Goal: Find specific page/section

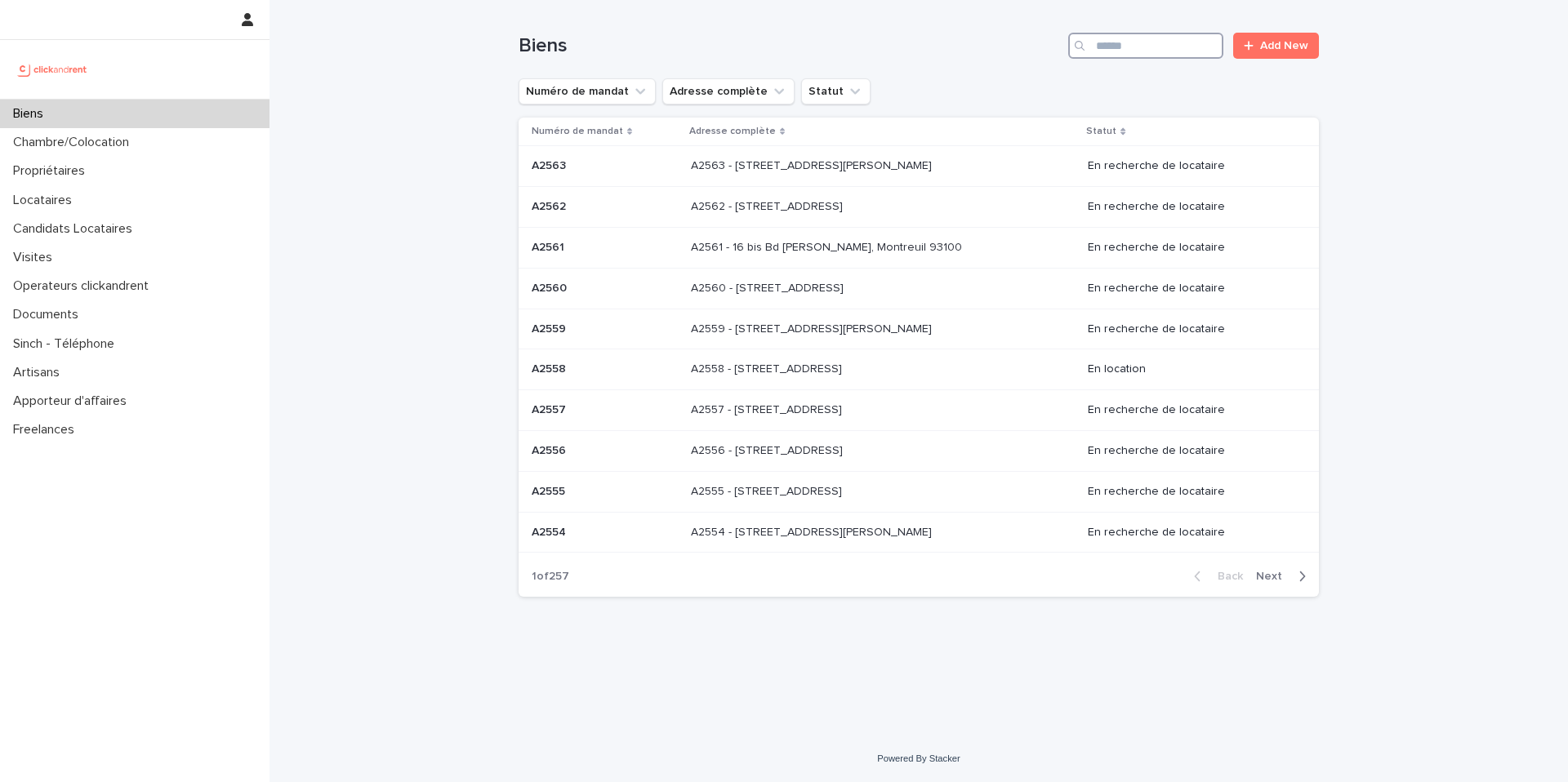
click at [1120, 48] on input "Search" at bounding box center [1145, 45] width 155 height 26
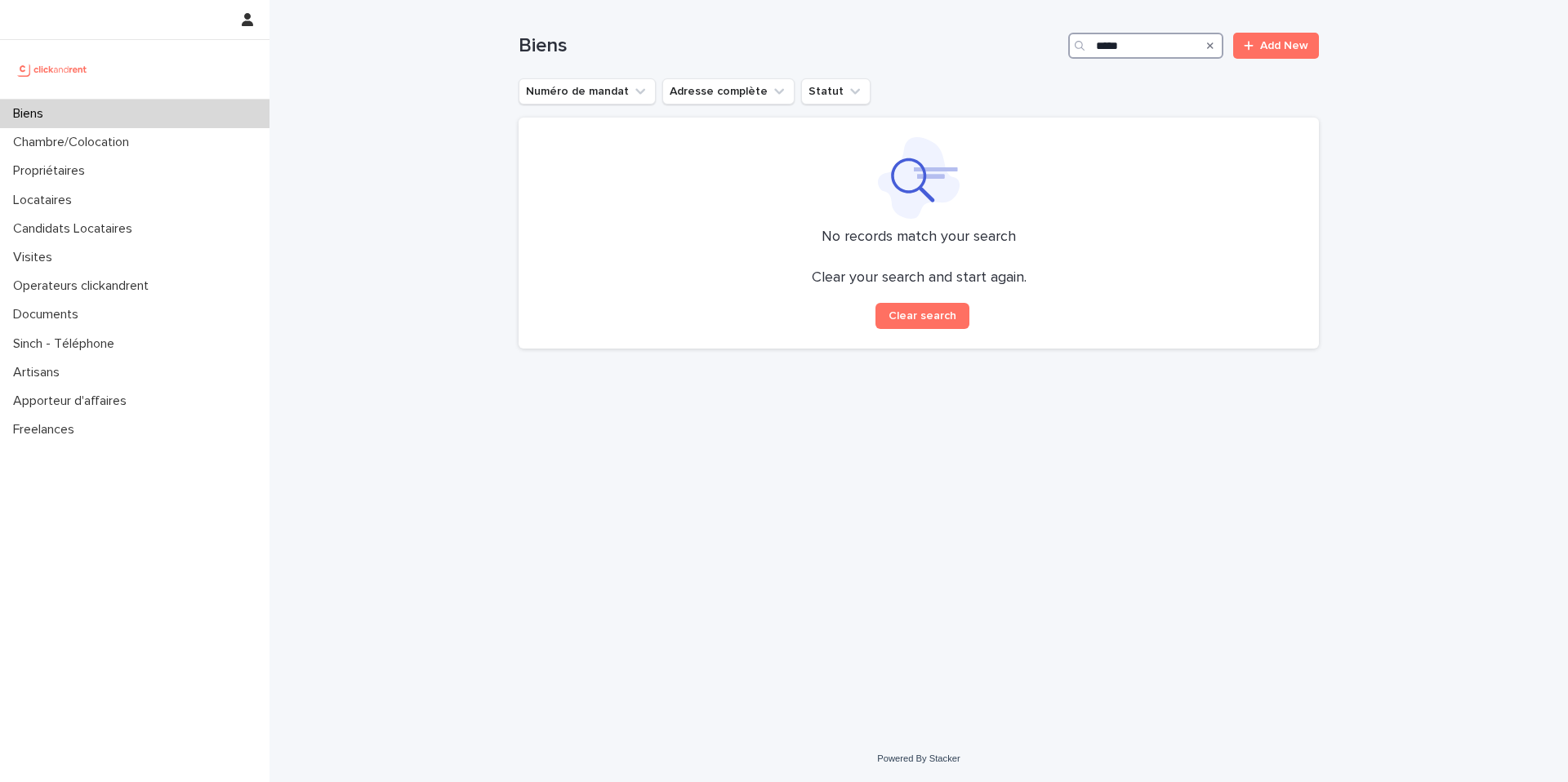
type input "*****"
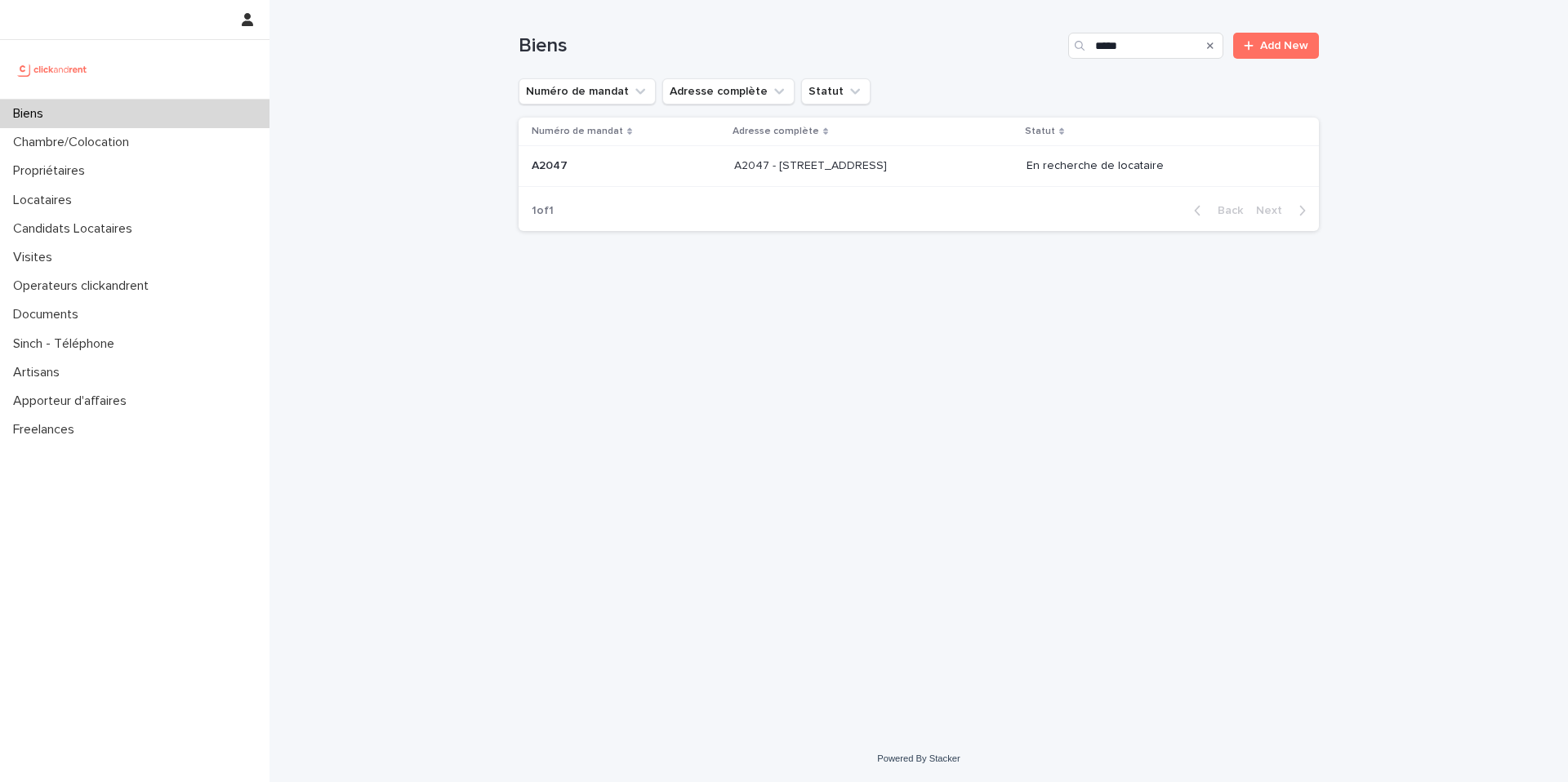
click at [931, 172] on p at bounding box center [870, 166] width 272 height 13
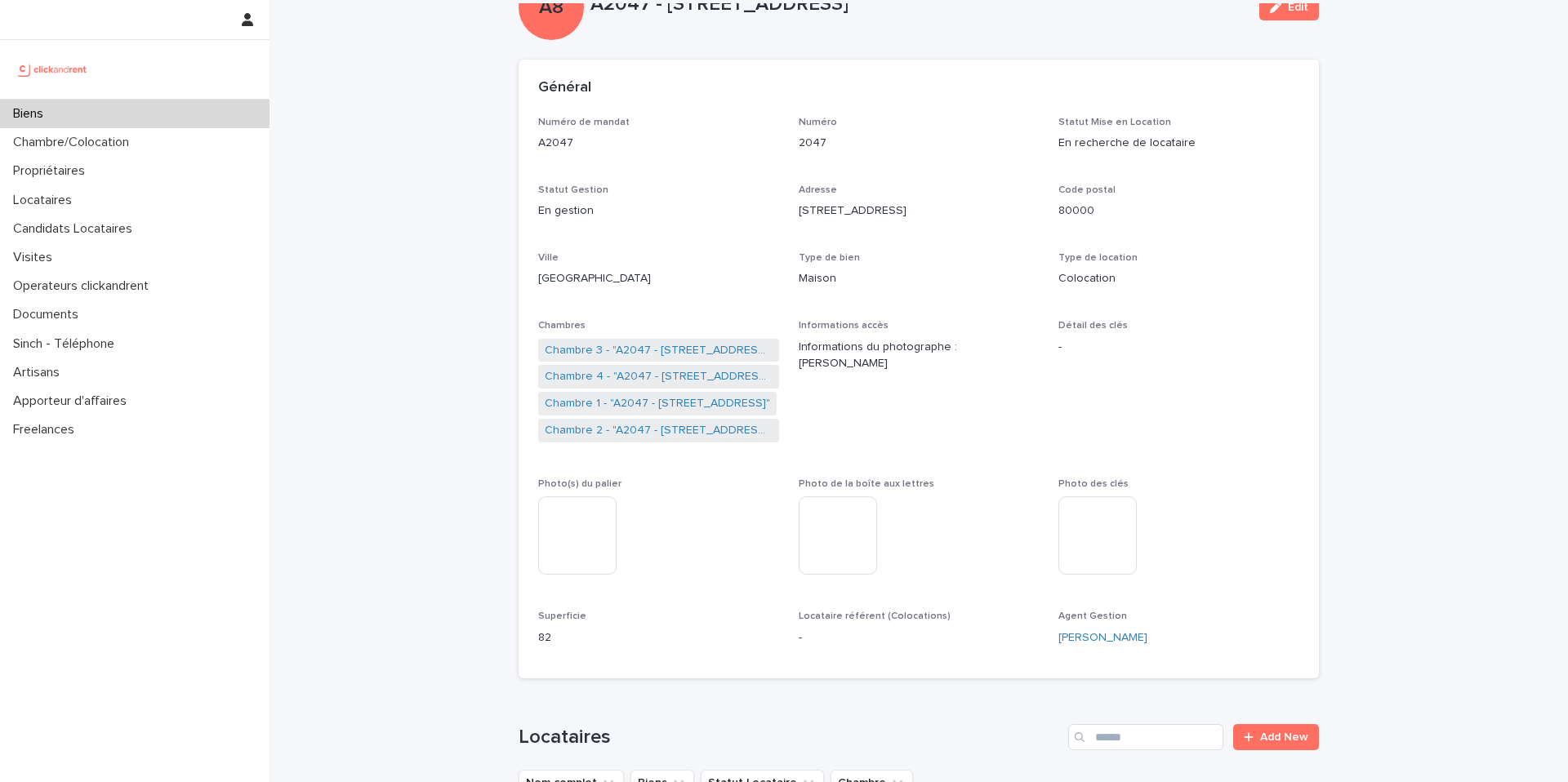
scroll to position [60, 0]
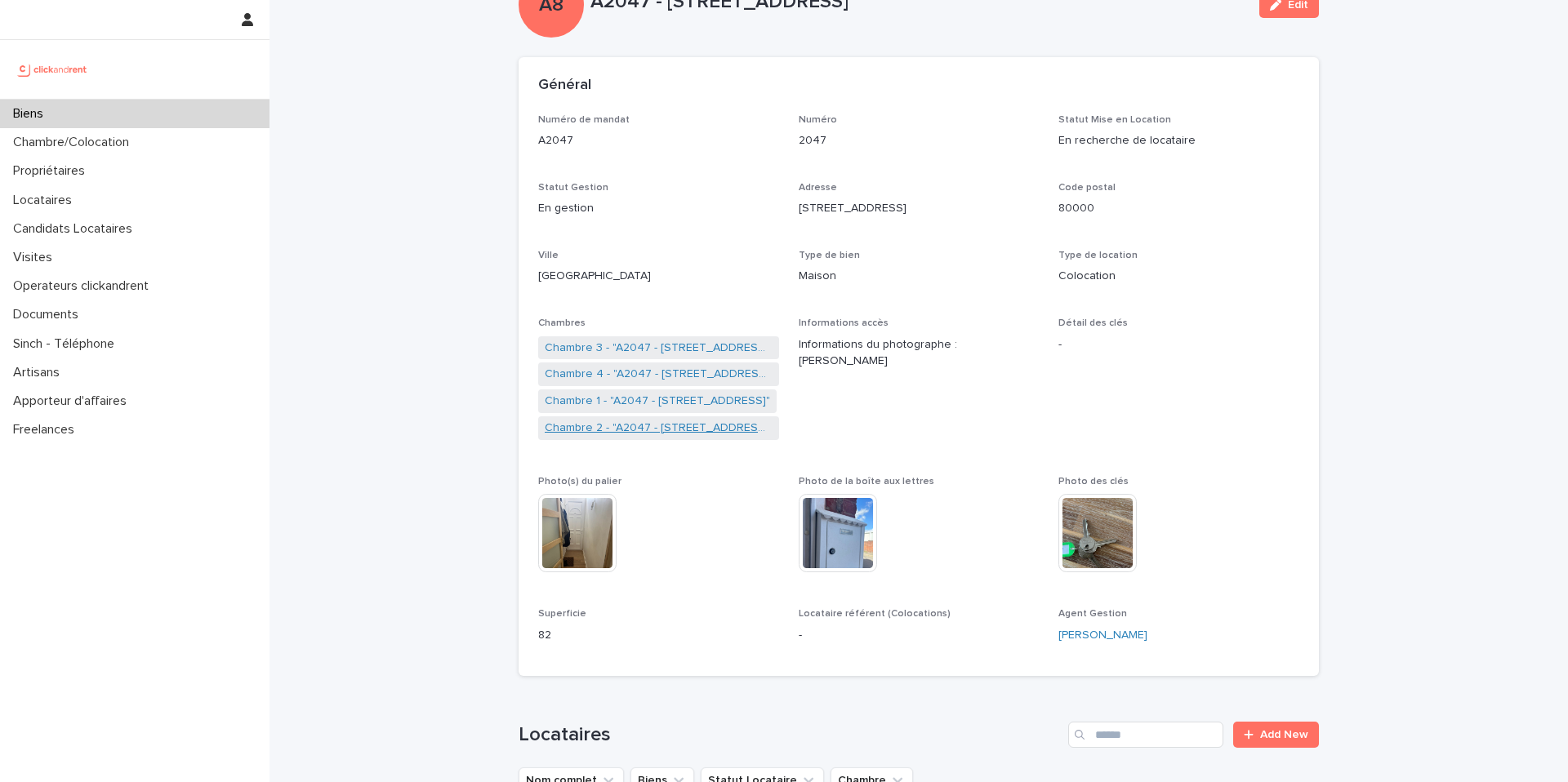
click at [662, 419] on link "Chambre 2 - "A2047 - [STREET_ADDRESS]"" at bounding box center [658, 427] width 228 height 17
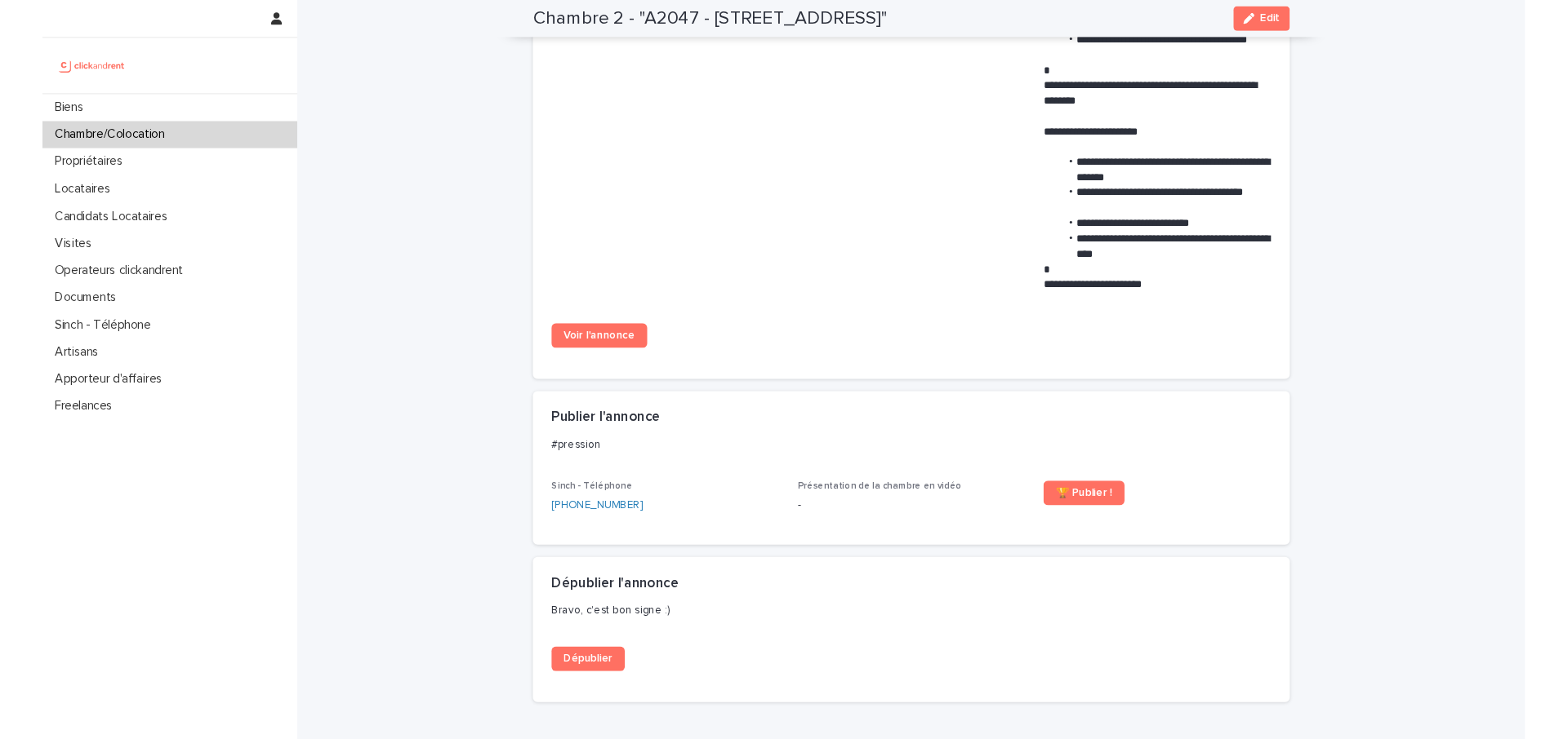
scroll to position [987, 0]
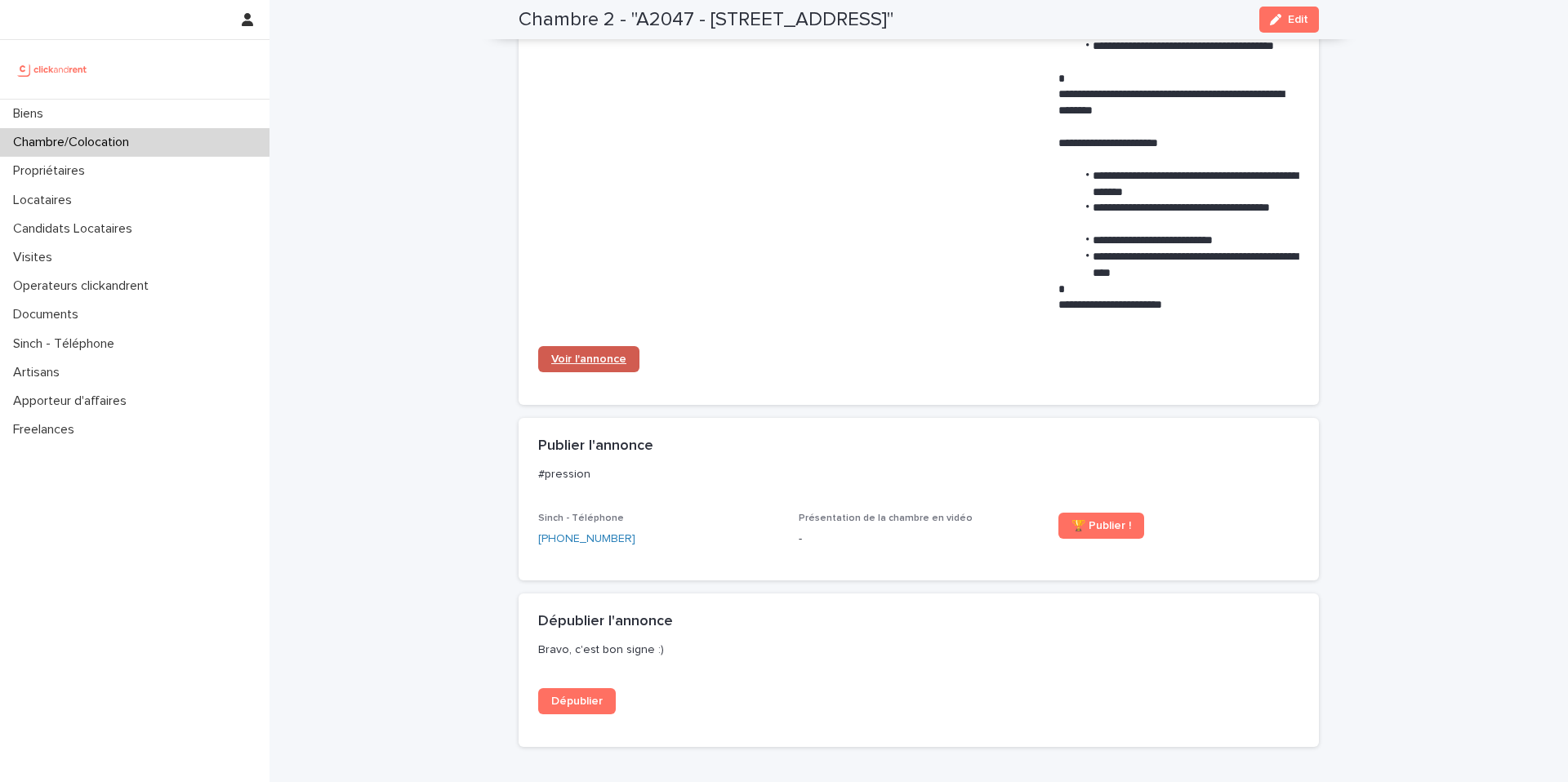
click at [607, 356] on span "Voir l'annonce" at bounding box center [588, 359] width 75 height 12
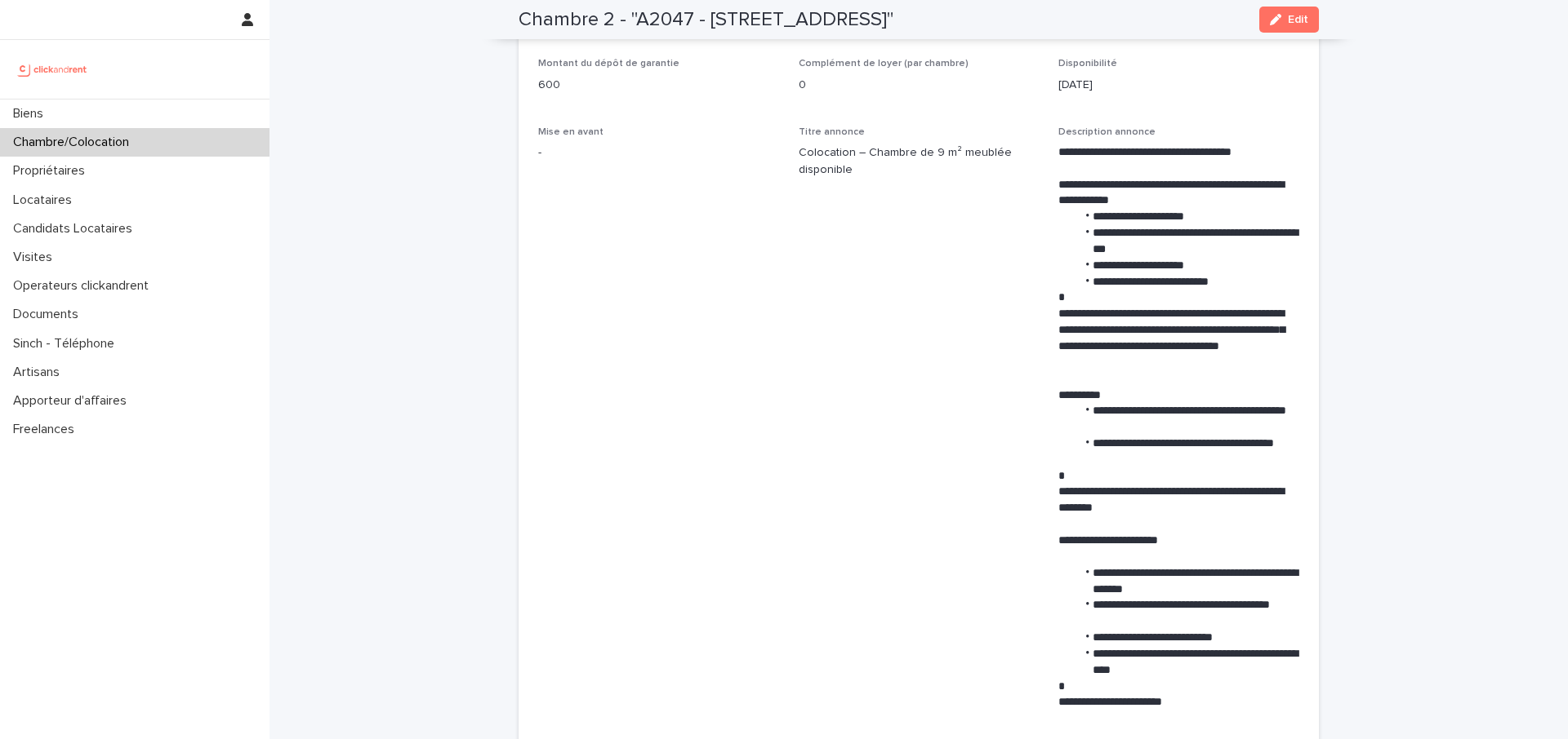
scroll to position [589, 0]
